Goal: Task Accomplishment & Management: Complete application form

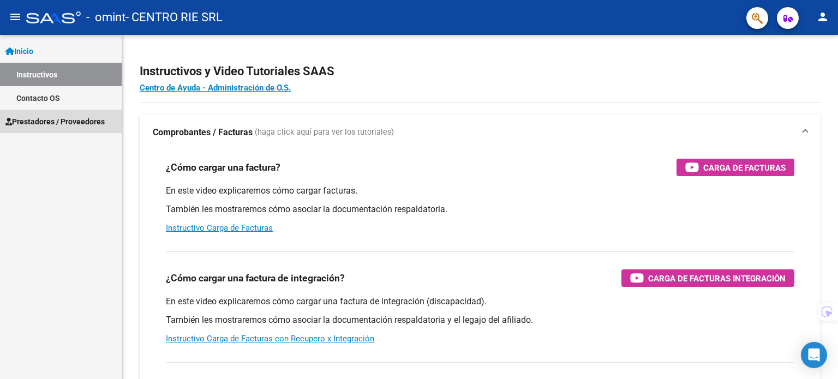
click at [64, 117] on span "Prestadores / Proveedores" at bounding box center [54, 122] width 99 height 12
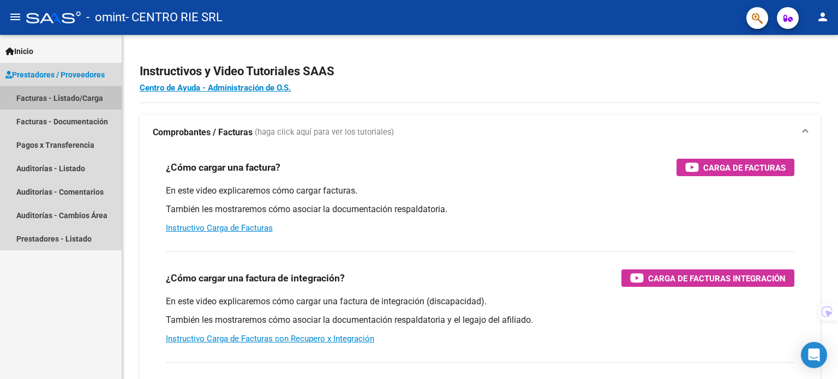
click at [76, 96] on link "Facturas - Listado/Carga" at bounding box center [61, 97] width 122 height 23
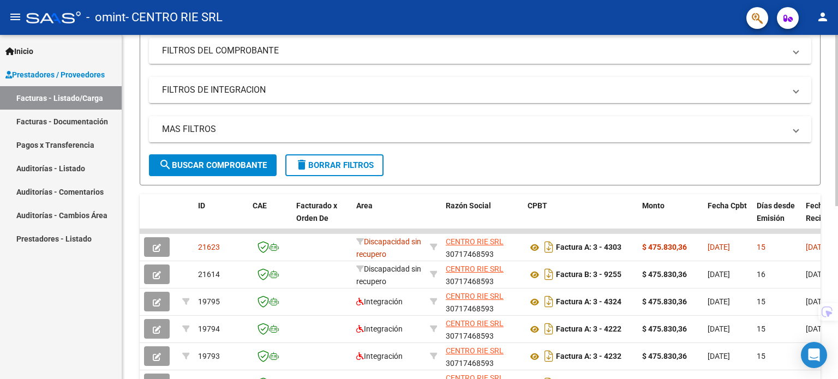
scroll to position [164, 0]
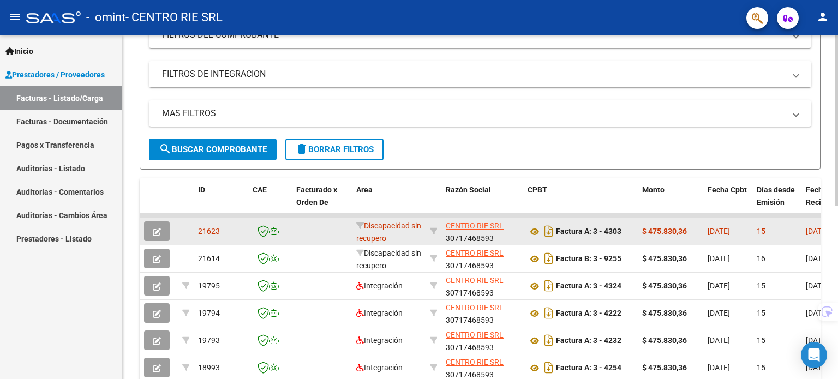
click at [158, 233] on icon "button" at bounding box center [157, 232] width 8 height 8
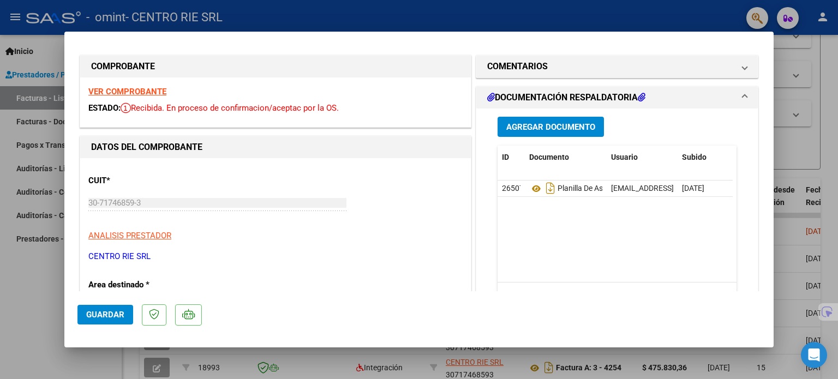
scroll to position [0, 0]
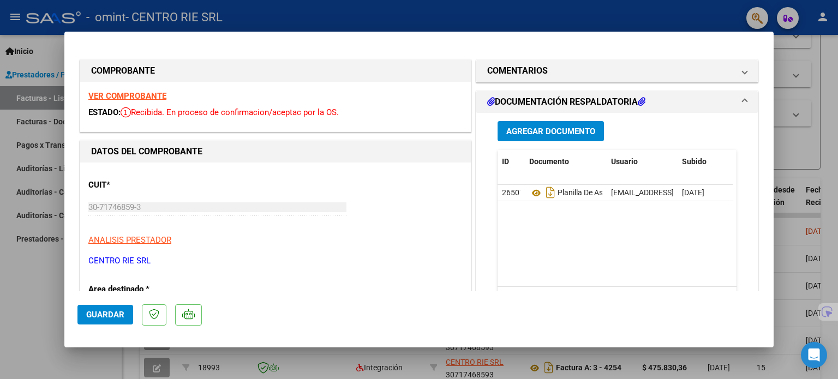
click at [7, 275] on div at bounding box center [419, 189] width 838 height 379
type input "$ 0,00"
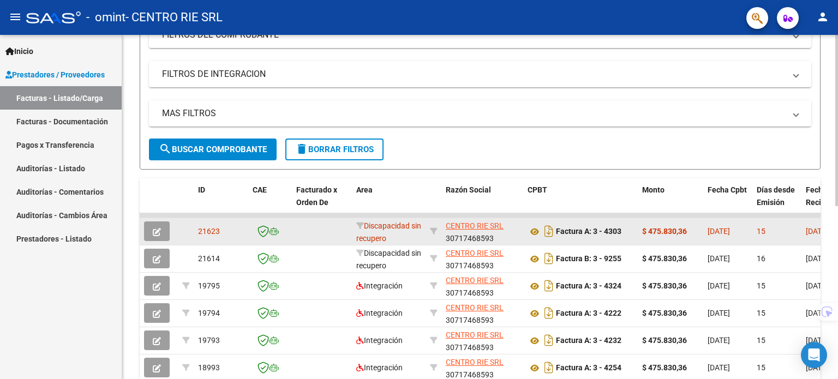
drag, startPoint x: 606, startPoint y: 228, endPoint x: 624, endPoint y: 227, distance: 17.5
click at [472, 227] on div "Factura A: 3 - 4303" at bounding box center [581, 231] width 106 height 17
copy strong "4303"
click at [391, 227] on span "Discapacidad sin recupero" at bounding box center [388, 232] width 65 height 21
click at [382, 222] on span "Discapacidad sin recupero" at bounding box center [388, 232] width 65 height 21
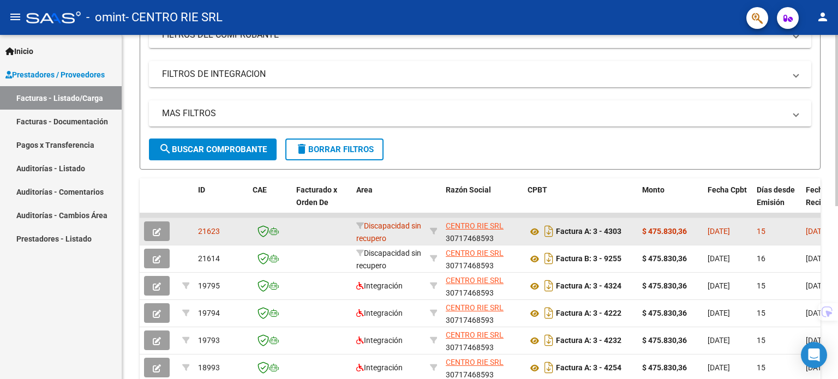
click at [382, 222] on span "Discapacidad sin recupero" at bounding box center [388, 232] width 65 height 21
click at [163, 228] on button "button" at bounding box center [157, 232] width 26 height 20
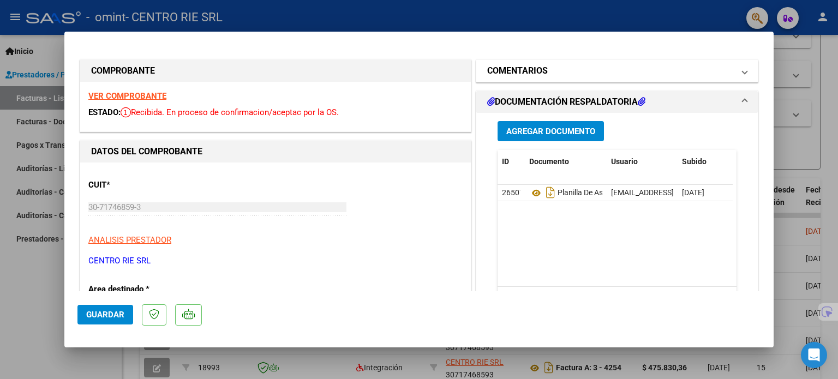
click at [472, 71] on mat-panel-title "COMENTARIOS" at bounding box center [610, 70] width 247 height 13
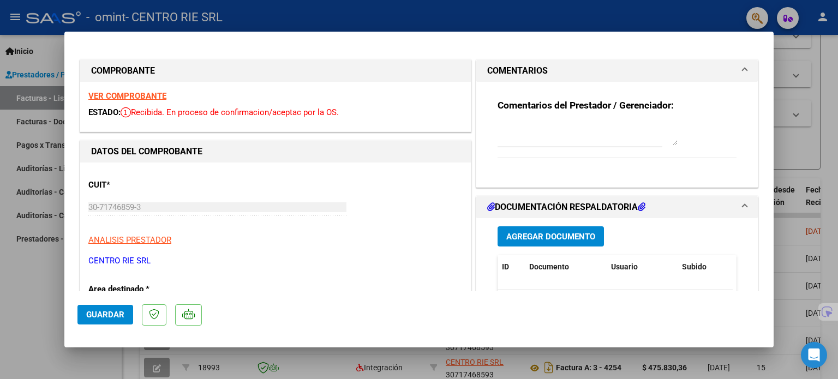
click at [472, 148] on div at bounding box center [580, 139] width 165 height 37
click at [1, 319] on div at bounding box center [419, 189] width 838 height 379
type input "$ 0,00"
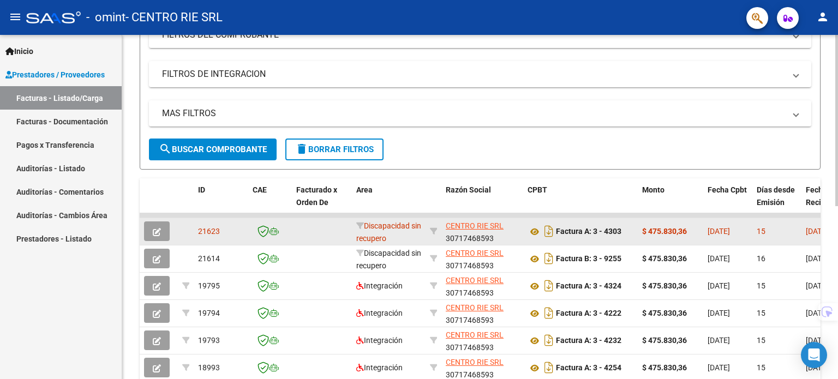
drag, startPoint x: 216, startPoint y: 228, endPoint x: 188, endPoint y: 225, distance: 28.5
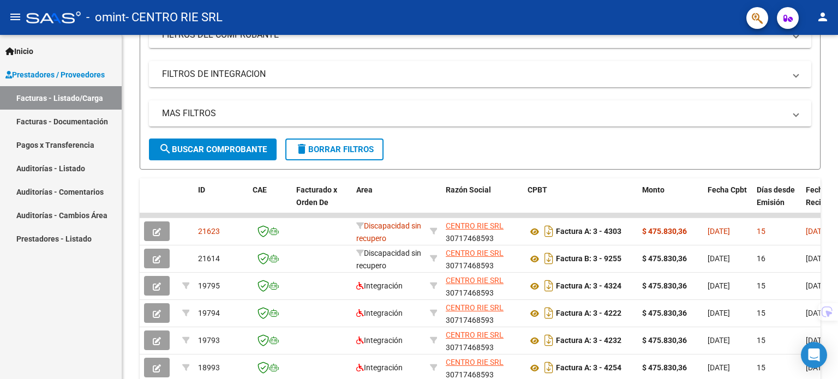
copy span "21623"
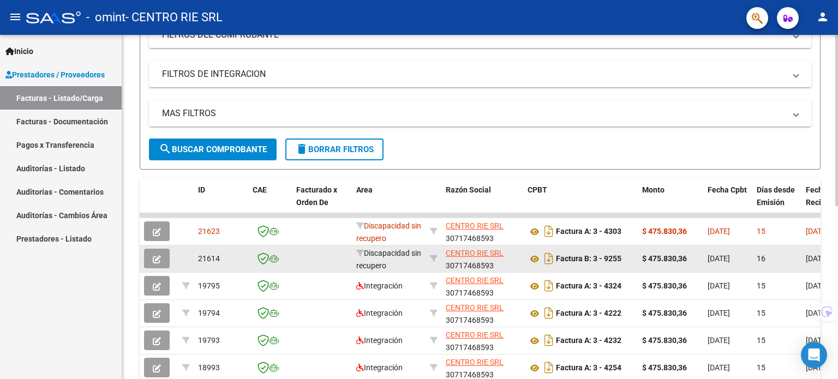
click at [159, 251] on button "button" at bounding box center [157, 259] width 26 height 20
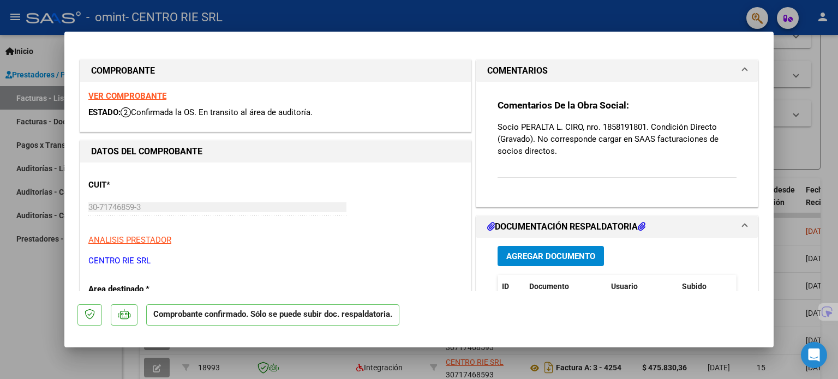
drag, startPoint x: 565, startPoint y: 144, endPoint x: 526, endPoint y: 120, distance: 46.5
click at [472, 119] on div "Comentarios De la Obra Social: Socio [PERSON_NAME], nro. 1858191801. Condición …" at bounding box center [617, 144] width 239 height 91
click at [472, 145] on p "Socio PERALTA L. CIRO, nro. 1858191801. Condición Directo (Gravado). No corresp…" at bounding box center [617, 139] width 239 height 36
drag, startPoint x: 559, startPoint y: 151, endPoint x: 494, endPoint y: 119, distance: 72.0
click at [472, 119] on div "Comentarios De la Obra Social: Socio [PERSON_NAME], nro. 1858191801. Condición …" at bounding box center [617, 144] width 239 height 91
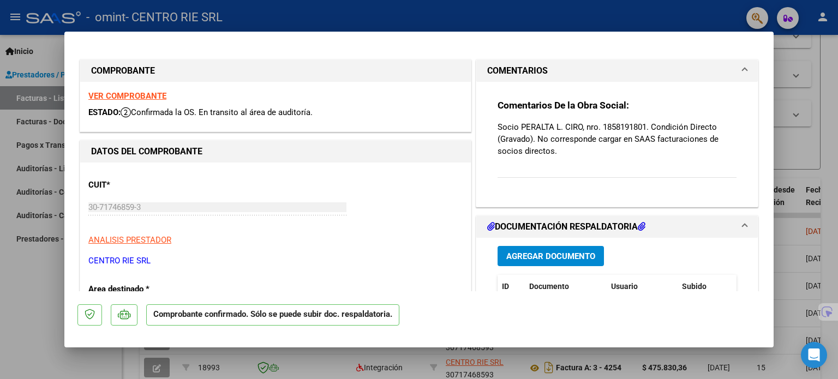
copy p "Socio PERALTA L. CIRO, nro. 1858191801. Condición Directo (Gravado). No corresp…"
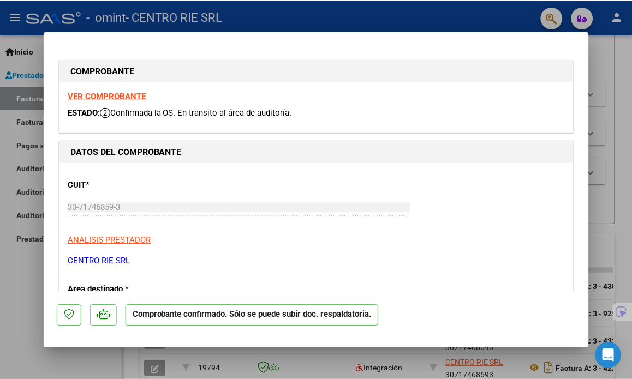
scroll to position [222, 0]
